Goal: Task Accomplishment & Management: Use online tool/utility

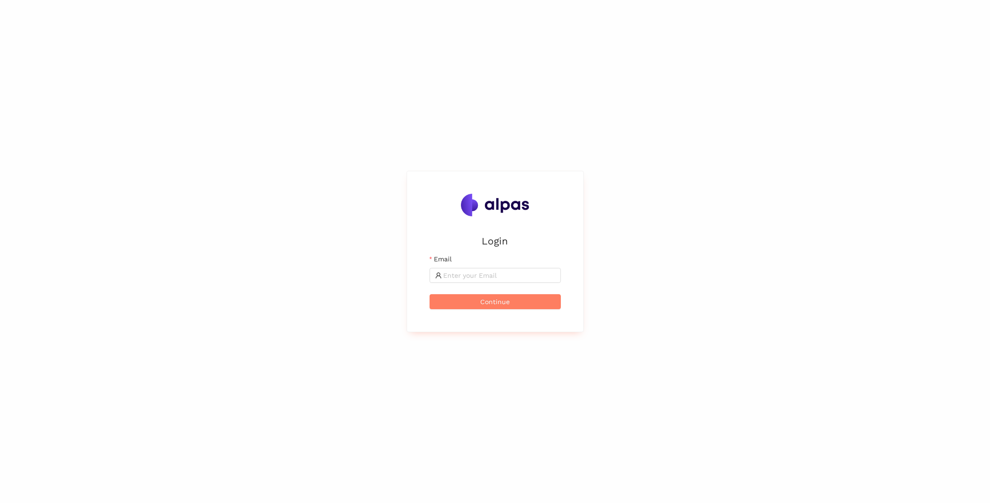
click at [504, 283] on form "Email Continue" at bounding box center [494, 281] width 131 height 55
click at [500, 277] on input "Email" at bounding box center [499, 275] width 112 height 10
type input "[PERSON_NAME][EMAIL_ADDRESS][PERSON_NAME][DOMAIN_NAME]"
click at [522, 304] on button "Continue" at bounding box center [494, 301] width 131 height 15
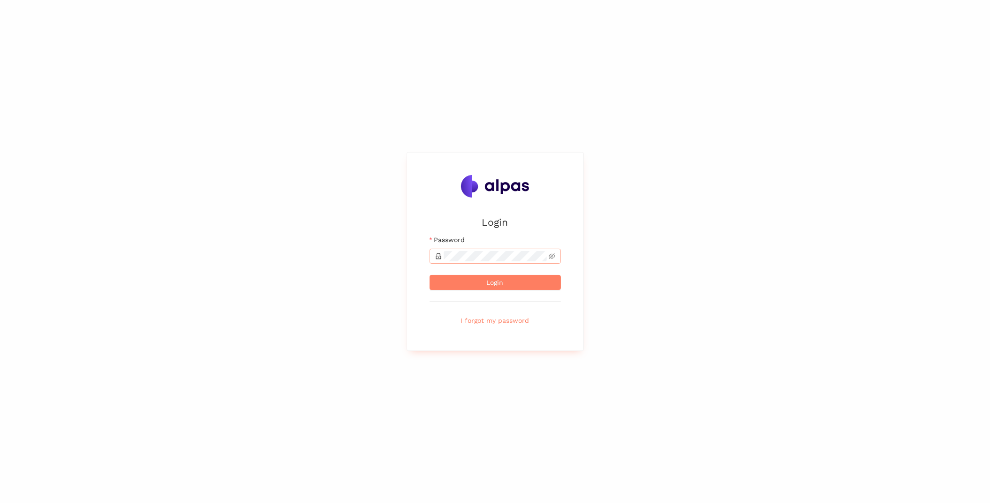
click at [501, 263] on span at bounding box center [494, 255] width 131 height 15
click at [501, 262] on span at bounding box center [494, 255] width 131 height 15
click at [547, 285] on button "Login" at bounding box center [494, 282] width 131 height 15
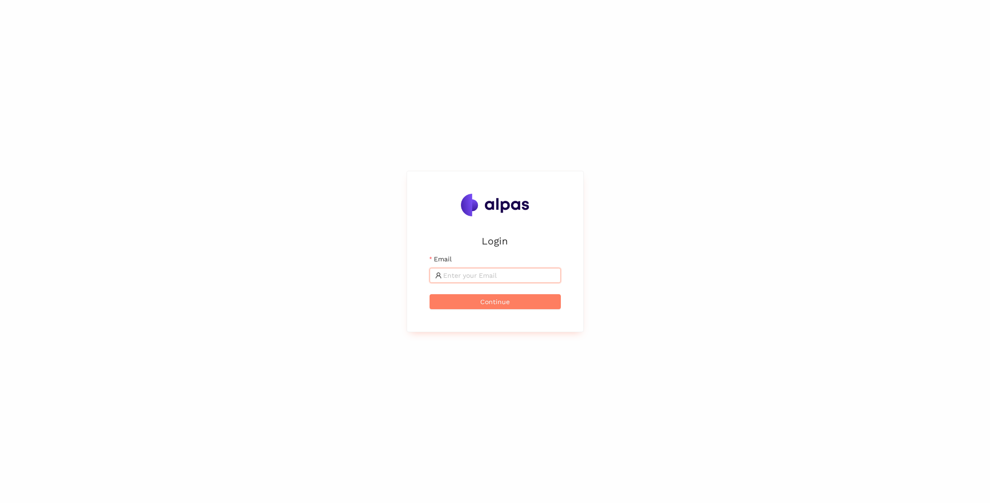
click at [526, 275] on input "Email" at bounding box center [499, 275] width 112 height 10
type input "[PERSON_NAME][EMAIL_ADDRESS][PERSON_NAME][DOMAIN_NAME]"
click at [544, 296] on button "Continue" at bounding box center [494, 301] width 131 height 15
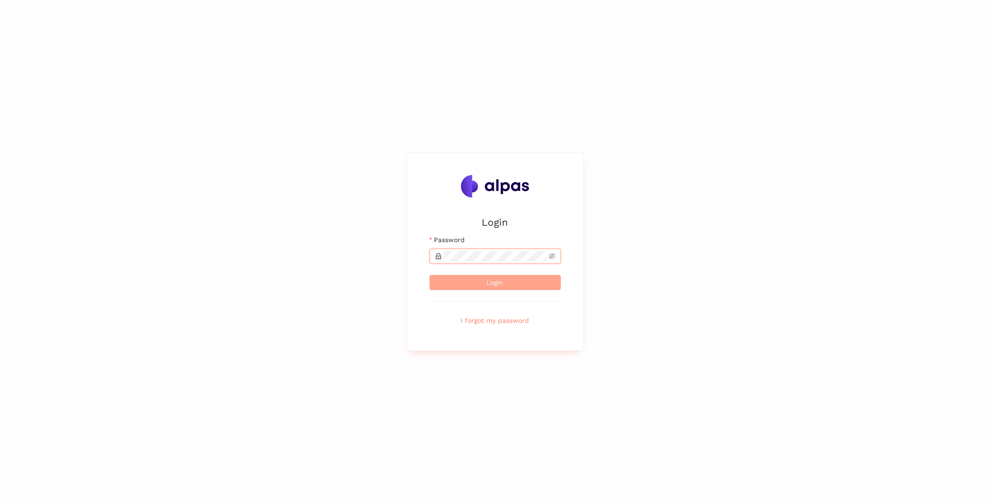
click at [529, 287] on button "Login" at bounding box center [494, 282] width 131 height 15
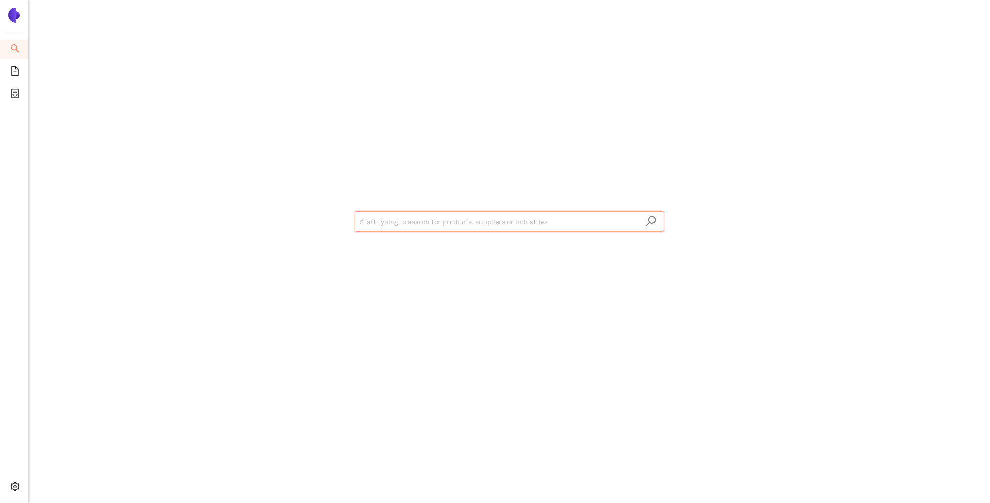
click at [398, 218] on input "search" at bounding box center [509, 221] width 298 height 21
